Goal: Check status: Check status

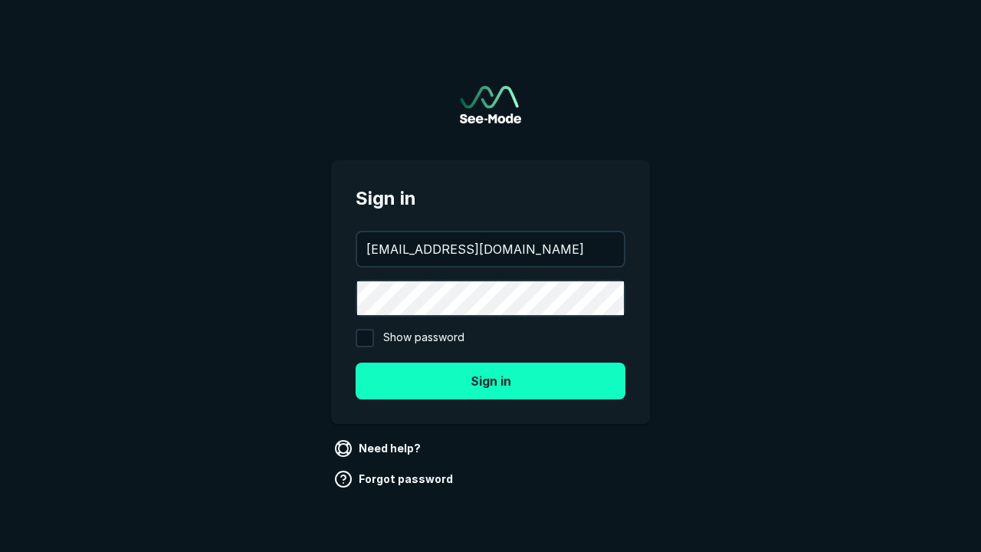
click at [491, 380] on button "Sign in" at bounding box center [491, 381] width 270 height 37
